Goal: Task Accomplishment & Management: Manage account settings

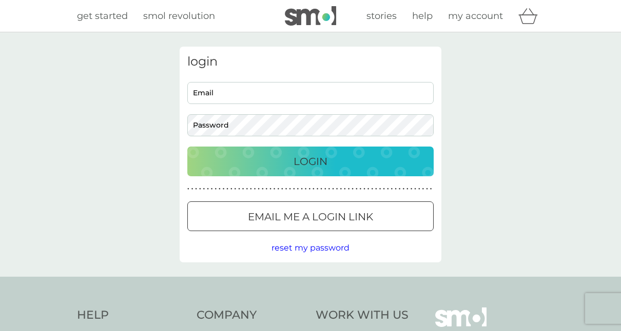
type input "prettyeyez@hotmail.co.uk"
click at [305, 163] on p "Login" at bounding box center [310, 161] width 34 height 16
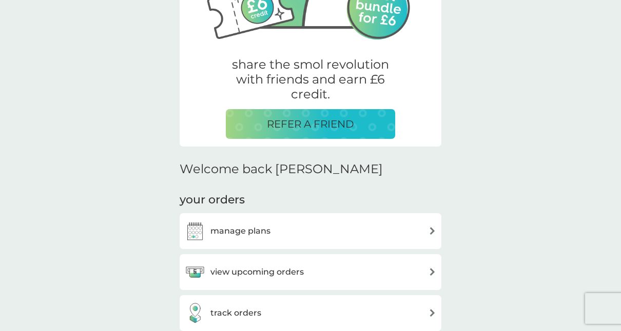
scroll to position [154, 0]
click at [285, 231] on div "manage plans" at bounding box center [310, 232] width 251 height 21
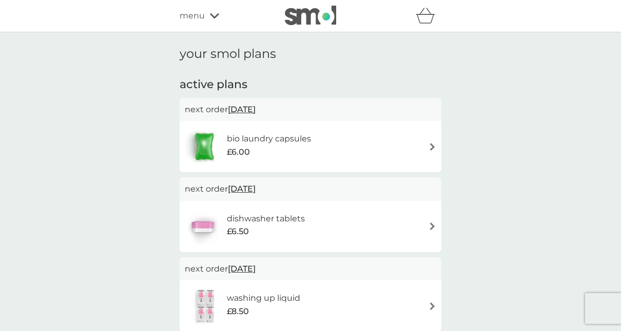
scroll to position [154, 0]
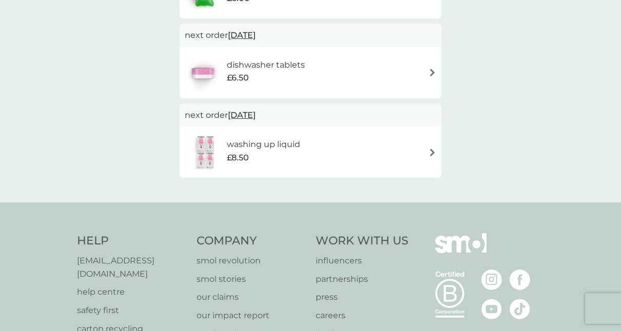
click at [196, 147] on img at bounding box center [206, 152] width 42 height 36
